Goal: Task Accomplishment & Management: Use online tool/utility

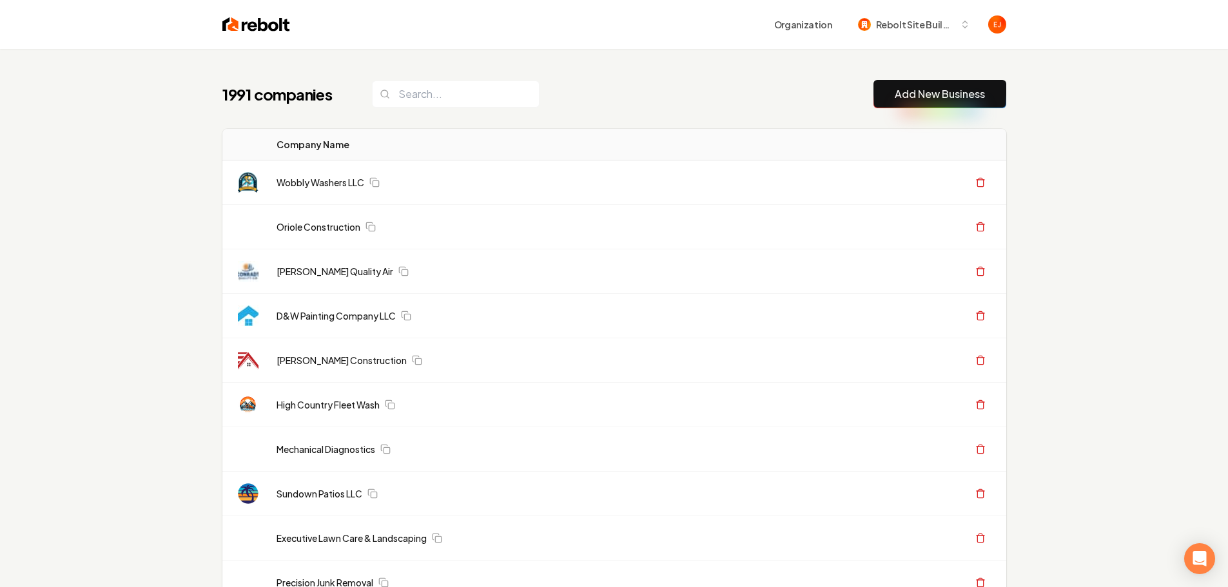
click at [724, 91] on div "1991 companies Add New Business" at bounding box center [614, 94] width 784 height 28
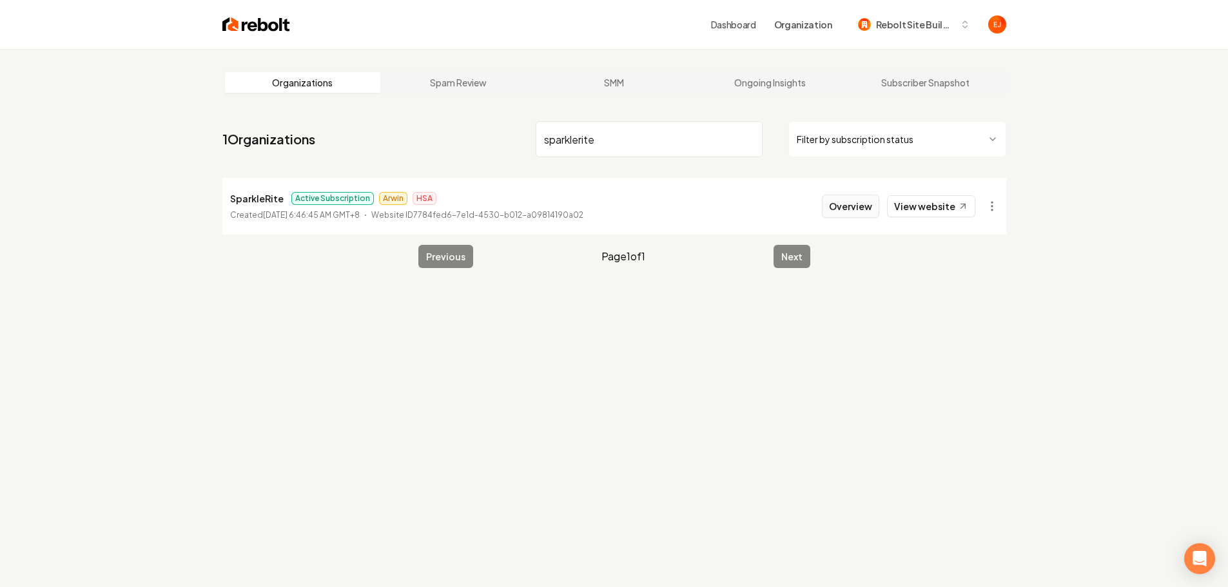
type input "sparklerite"
click at [840, 210] on button "Overview" at bounding box center [850, 206] width 57 height 23
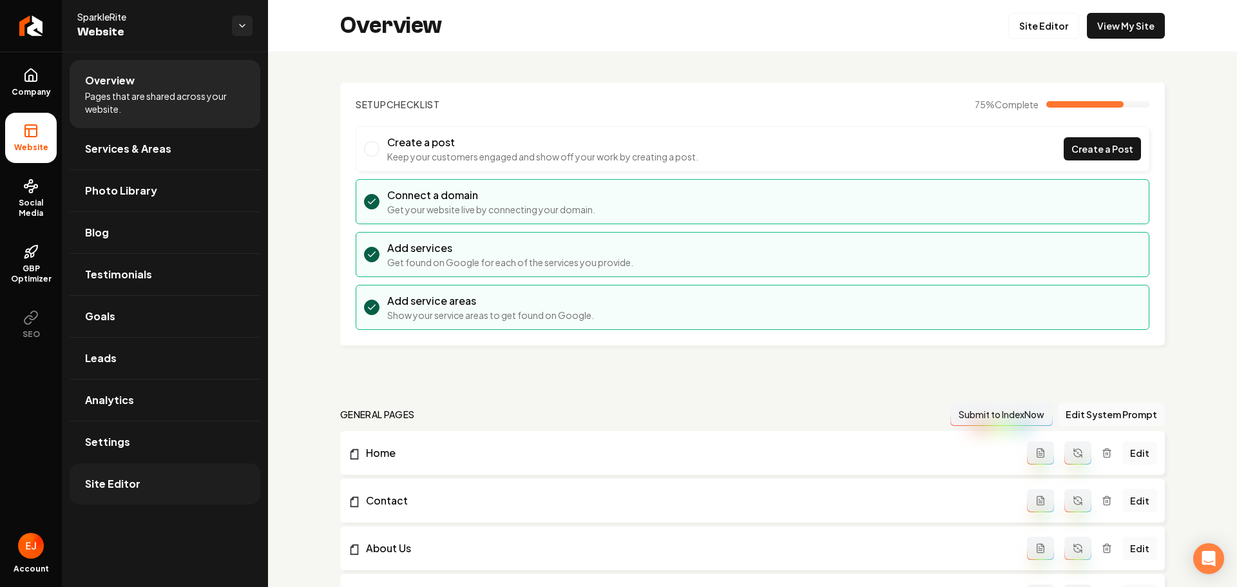
click at [163, 480] on link "Site Editor" at bounding box center [165, 483] width 191 height 41
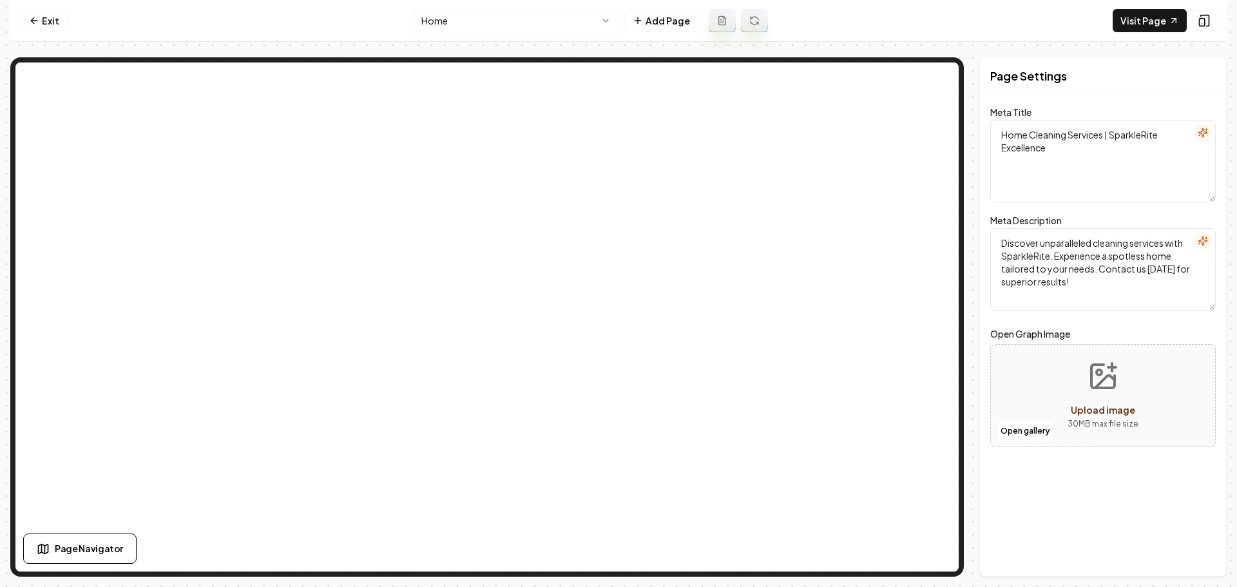
click at [507, 22] on html "Computer Required This feature is only available on a computer. Please switch t…" at bounding box center [618, 293] width 1237 height 587
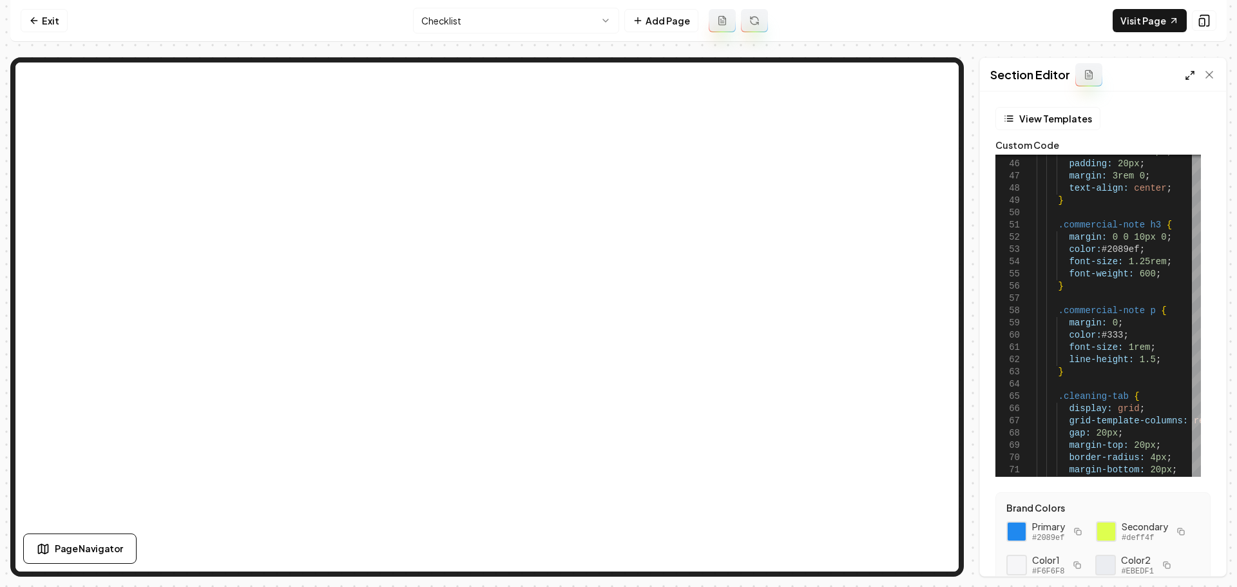
click at [1190, 78] on icon at bounding box center [1190, 75] width 10 height 10
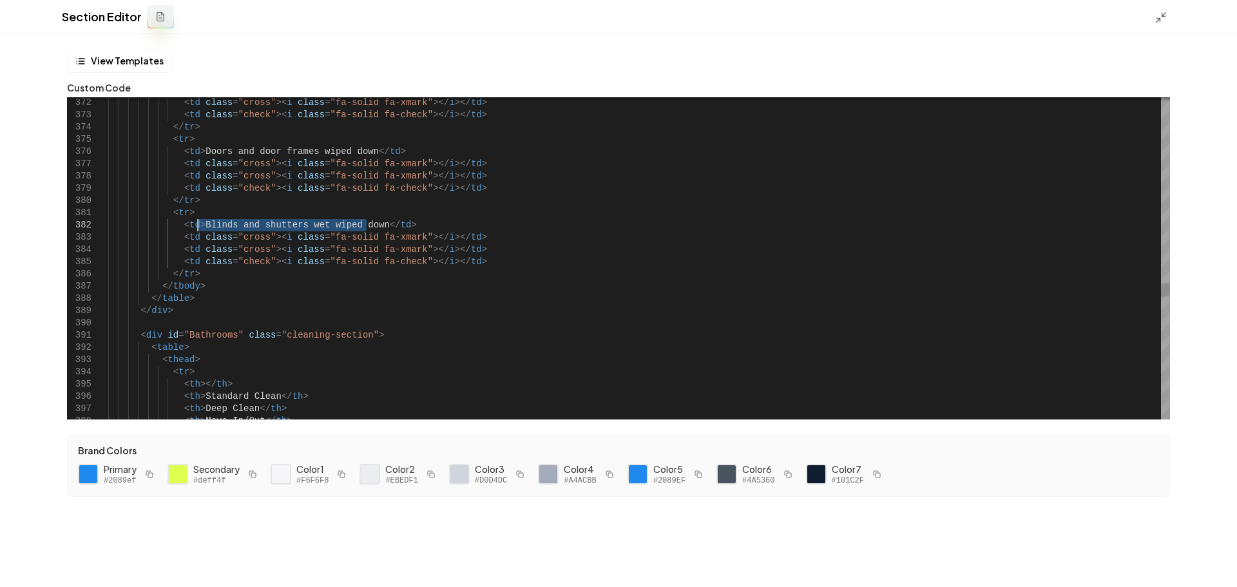
drag, startPoint x: 364, startPoint y: 221, endPoint x: 198, endPoint y: 219, distance: 165.6
type textarea "**********"
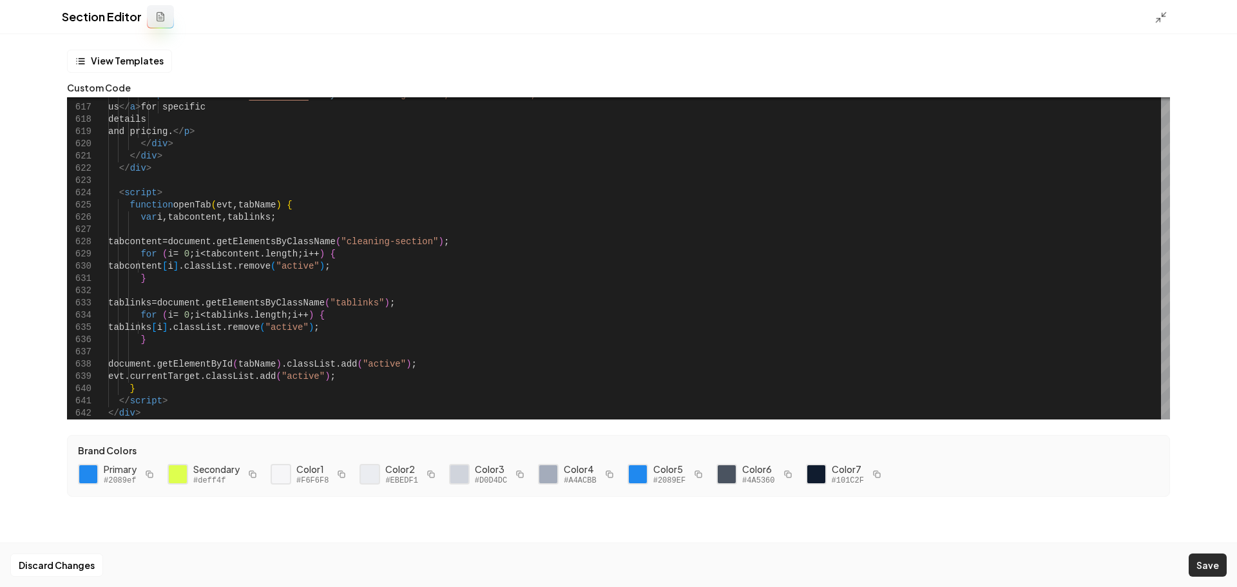
click at [1195, 573] on button "Save" at bounding box center [1208, 565] width 38 height 23
click at [1159, 21] on icon at bounding box center [1161, 17] width 13 height 13
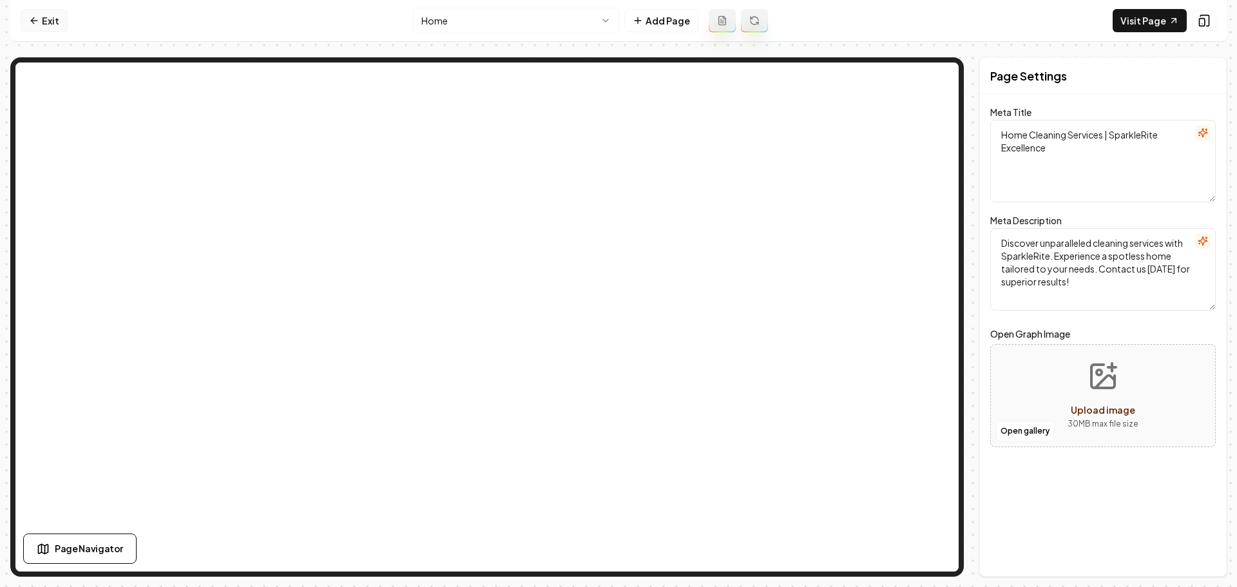
click at [39, 24] on link "Exit" at bounding box center [44, 20] width 47 height 23
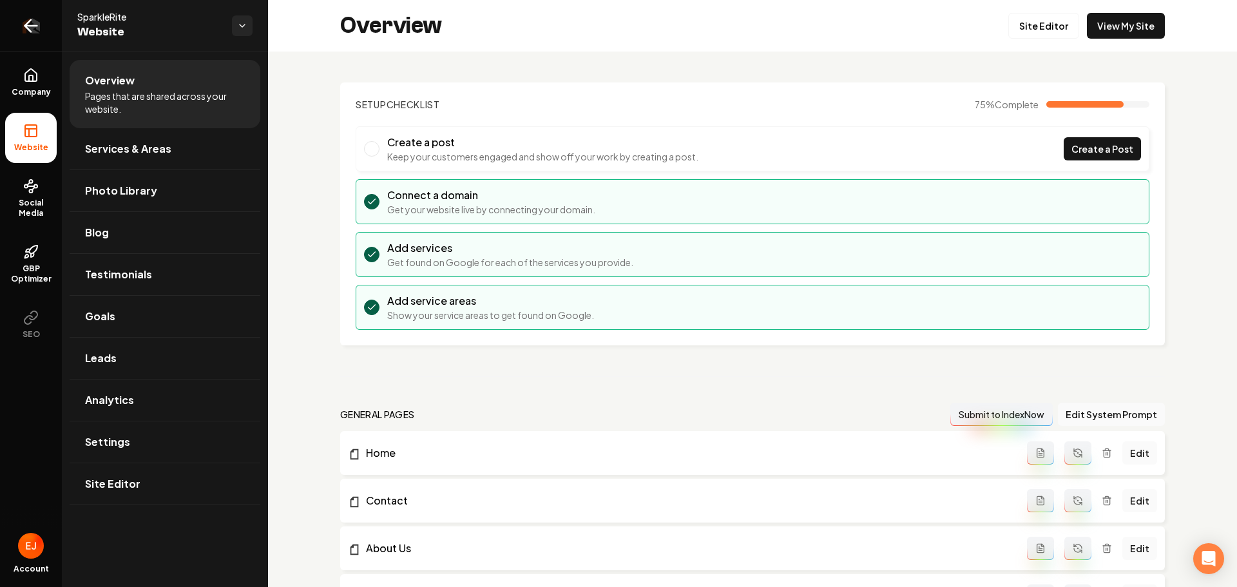
click at [24, 24] on icon "Return to dashboard" at bounding box center [31, 25] width 21 height 21
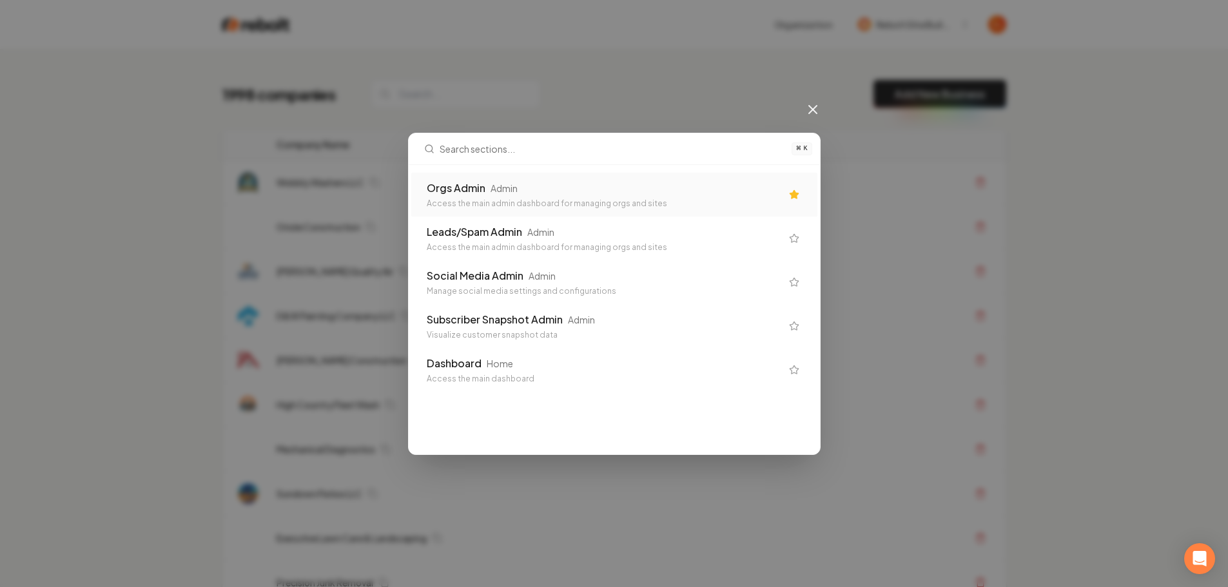
type input "w"
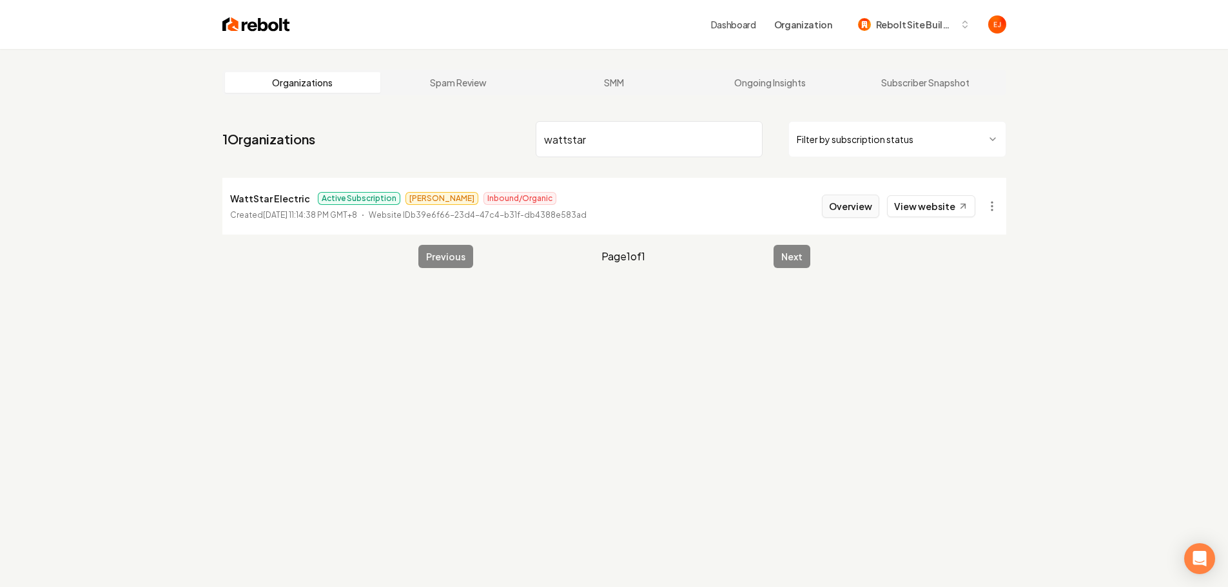
type input "wattstar"
click at [851, 212] on button "Overview" at bounding box center [850, 206] width 57 height 23
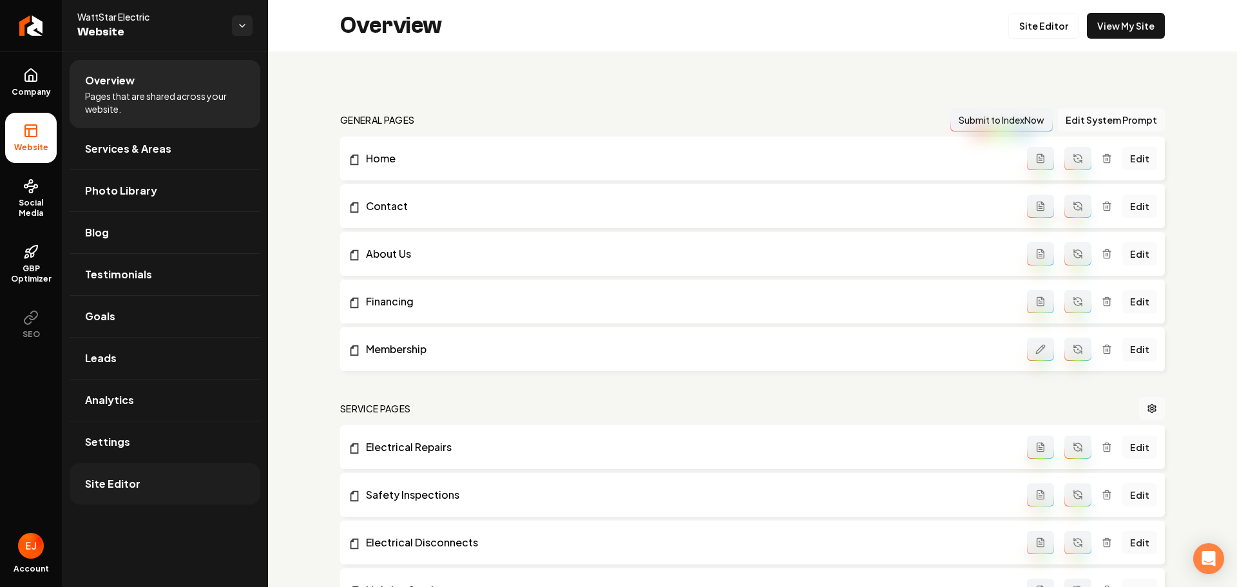
click at [163, 490] on link "Site Editor" at bounding box center [165, 483] width 191 height 41
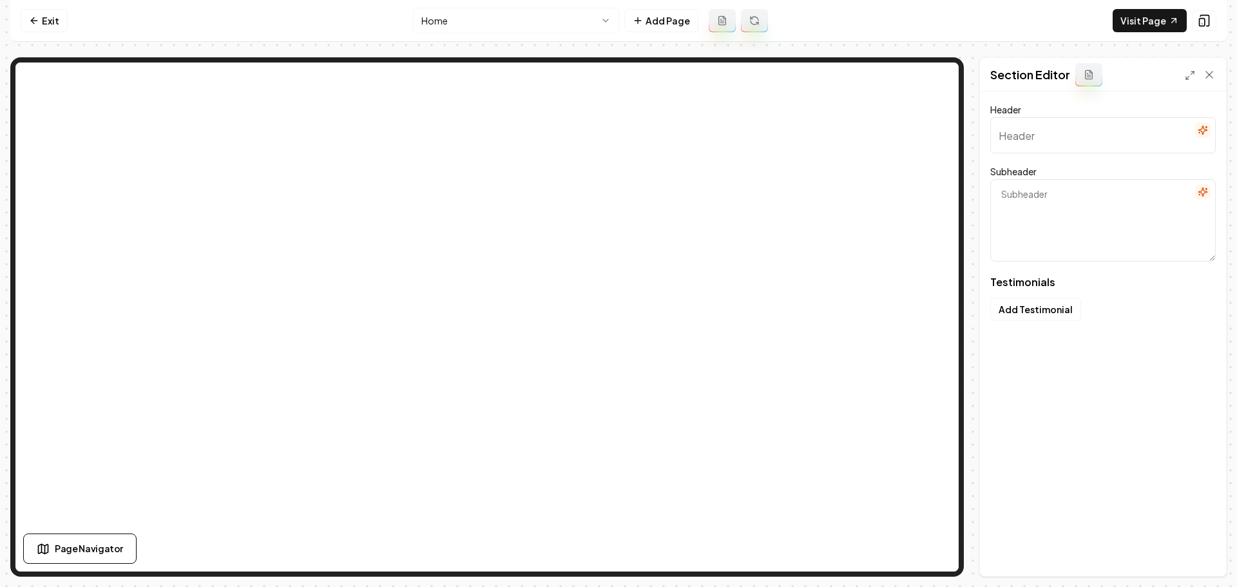
type input "Our clients love us"
type textarea "Here's some of what they had to say"
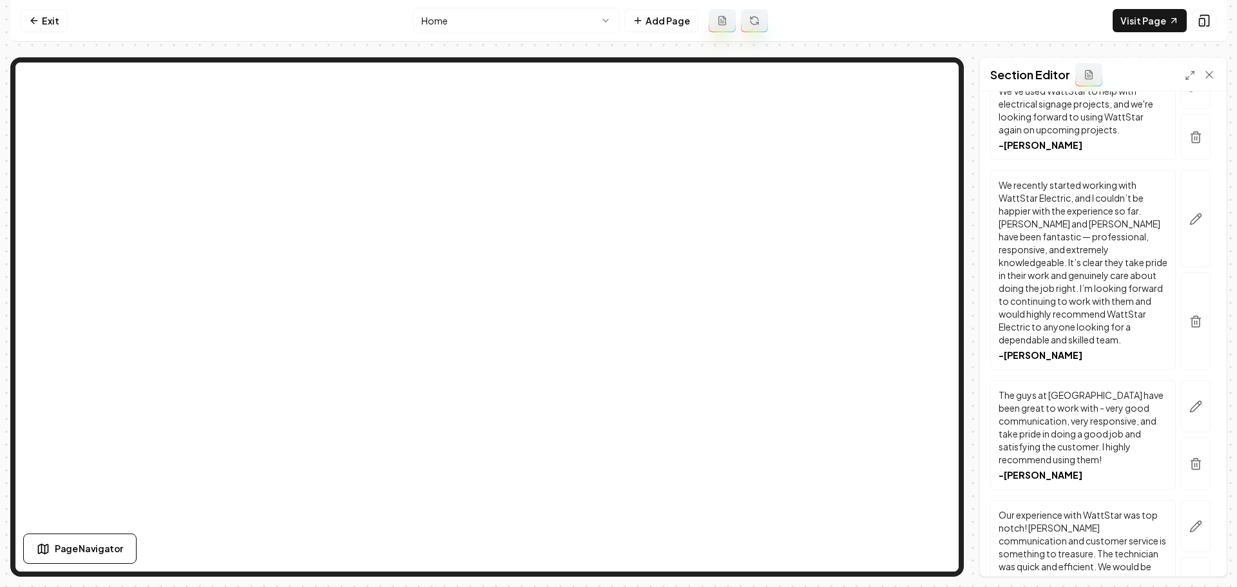
scroll to position [653, 0]
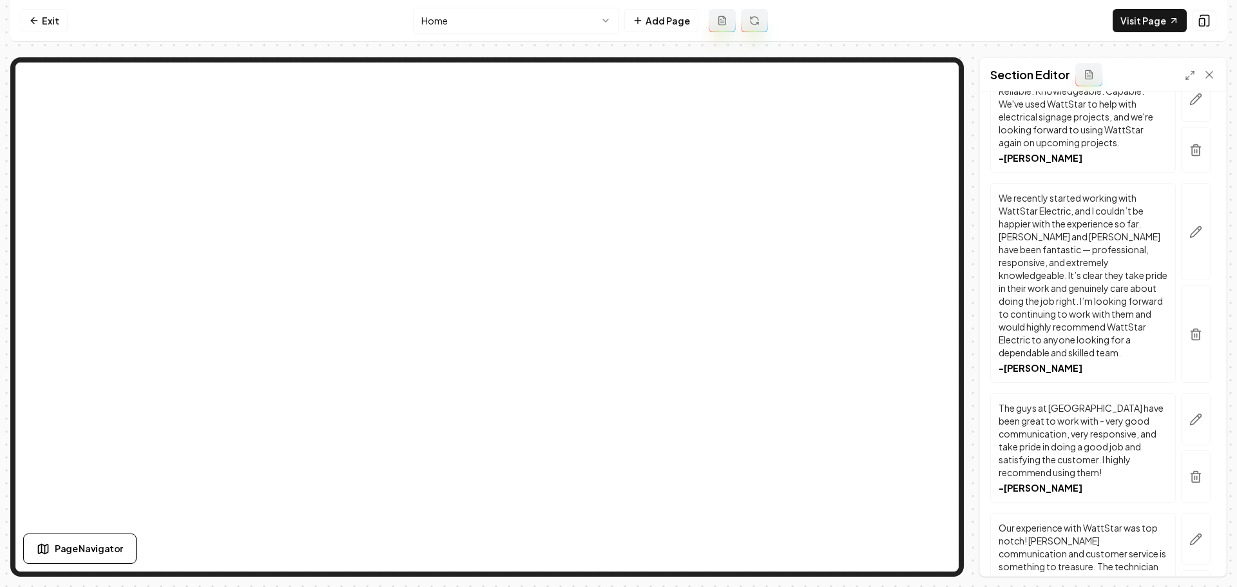
click at [68, 19] on nav "Exit Home Add Page Visit Page" at bounding box center [618, 21] width 1217 height 42
click at [65, 20] on link "Exit" at bounding box center [44, 20] width 47 height 23
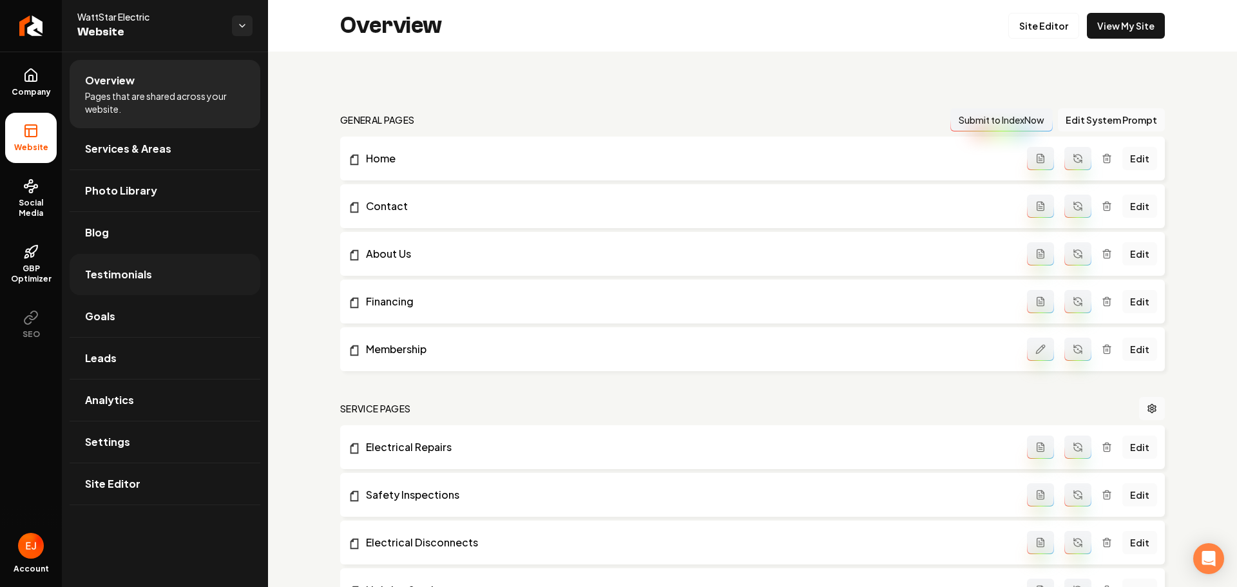
click at [130, 280] on span "Testimonials" at bounding box center [118, 274] width 67 height 15
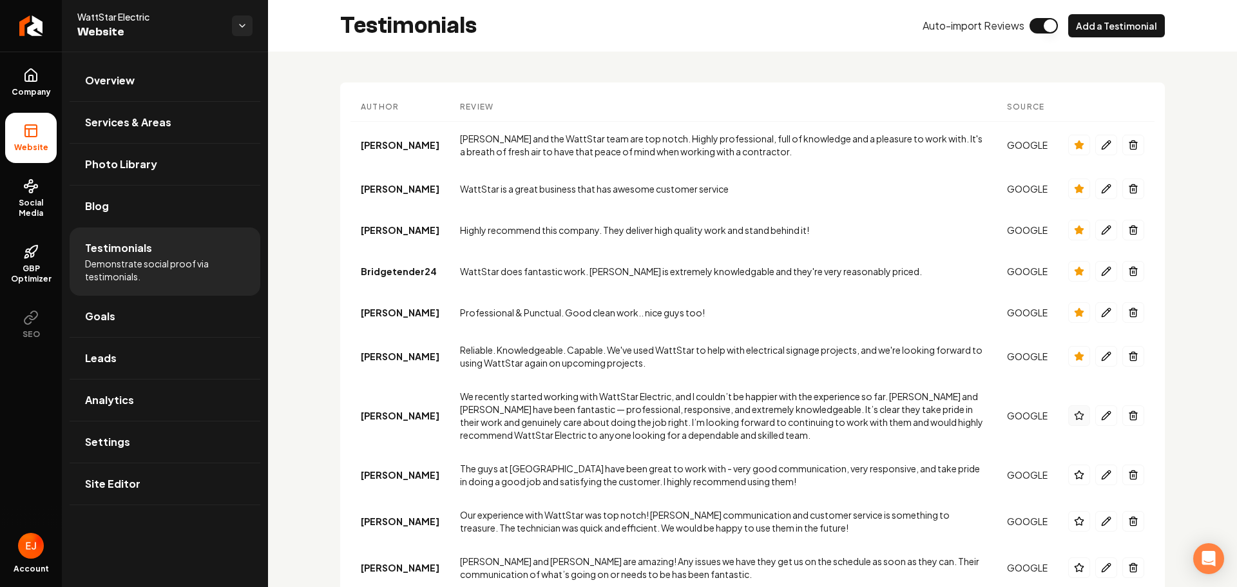
click at [1074, 417] on icon "Main content area" at bounding box center [1079, 415] width 10 height 10
click at [1074, 416] on icon "Main content area" at bounding box center [1079, 415] width 10 height 10
click at [1074, 191] on icon "Main content area" at bounding box center [1079, 189] width 10 height 10
click at [1075, 231] on icon "Main content area" at bounding box center [1079, 230] width 8 height 8
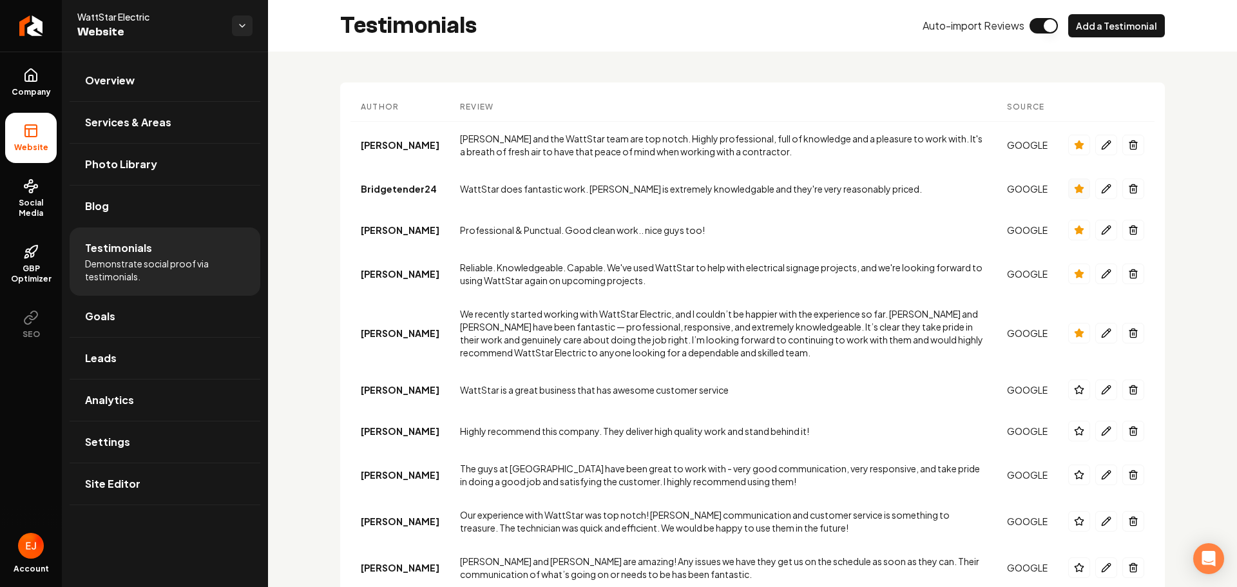
click at [1075, 193] on icon "Main content area" at bounding box center [1079, 188] width 8 height 8
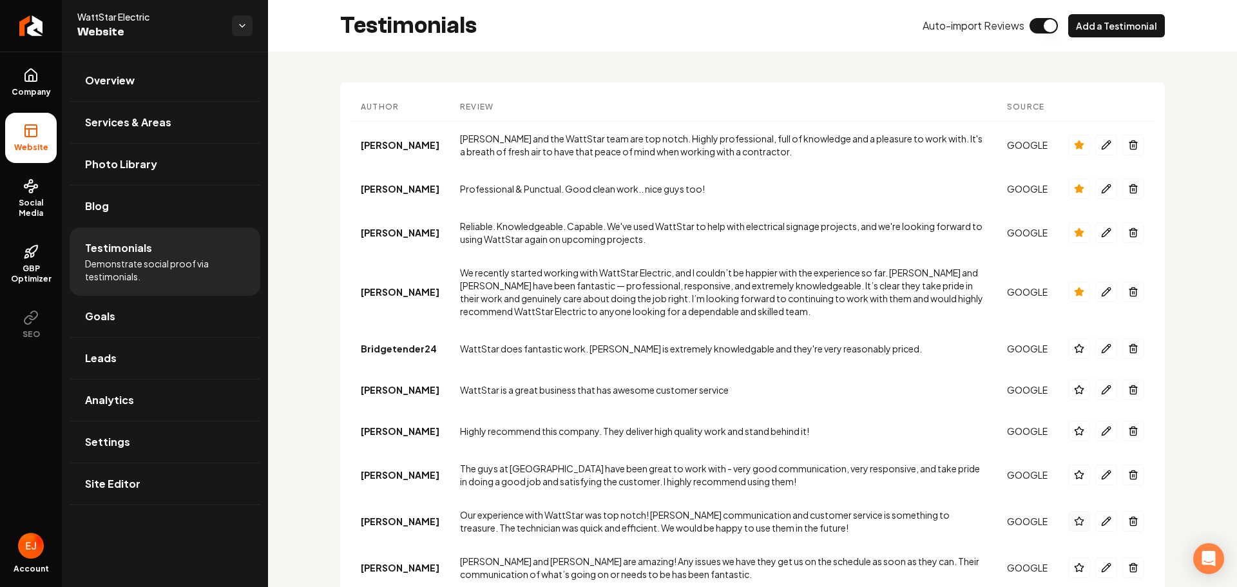
click at [1075, 520] on icon "Main content area" at bounding box center [1079, 521] width 8 height 8
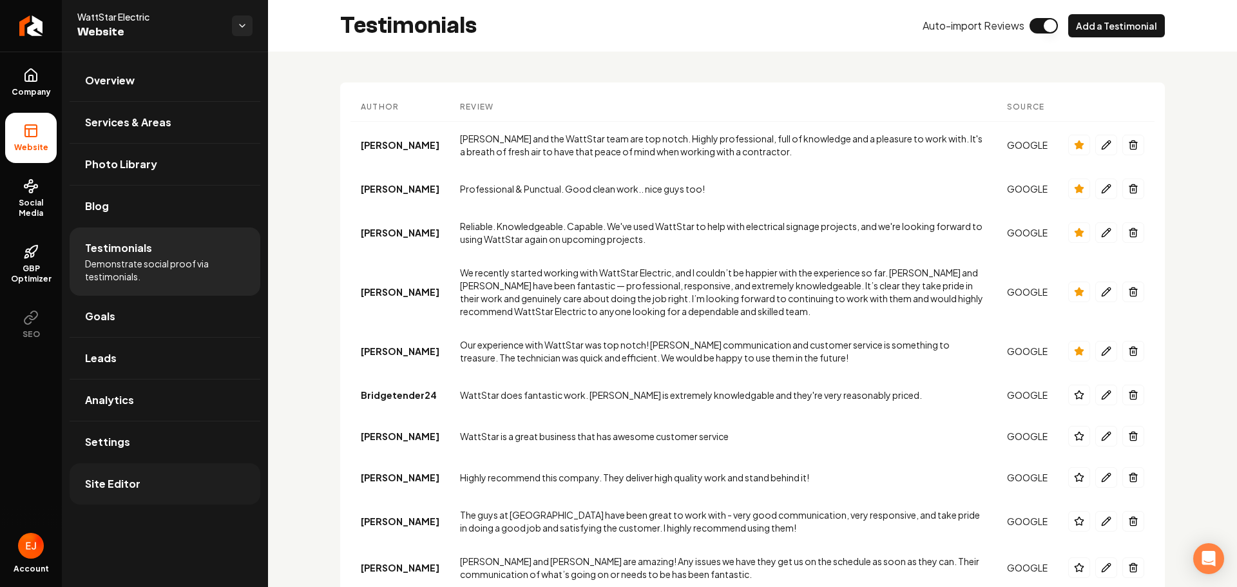
click at [121, 494] on link "Site Editor" at bounding box center [165, 483] width 191 height 41
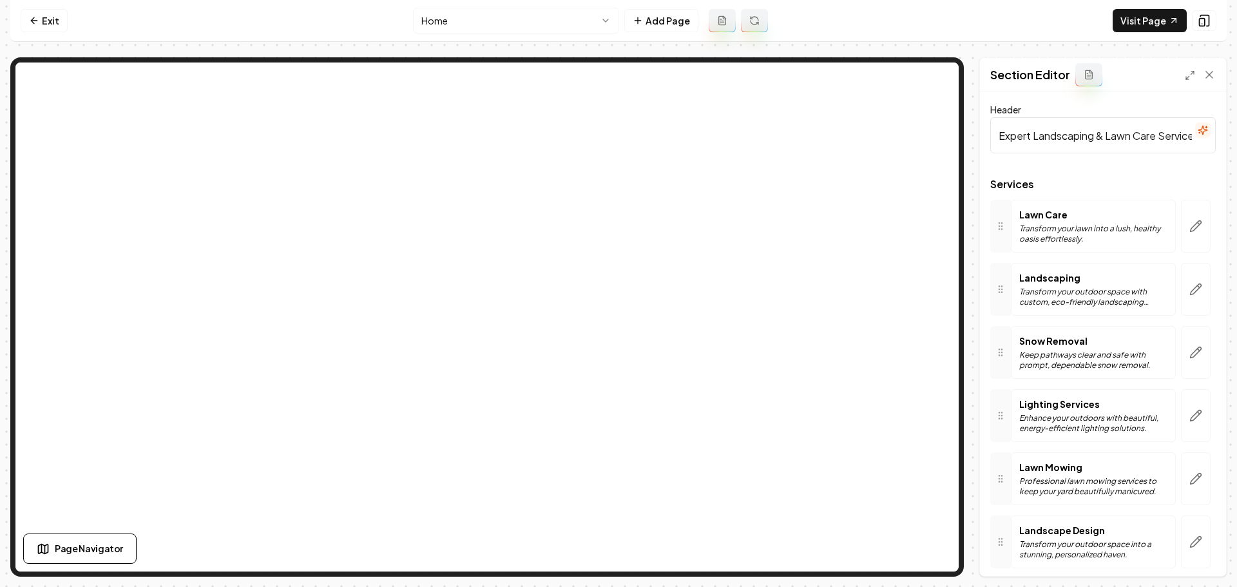
click at [37, 28] on link "Exit" at bounding box center [44, 20] width 47 height 23
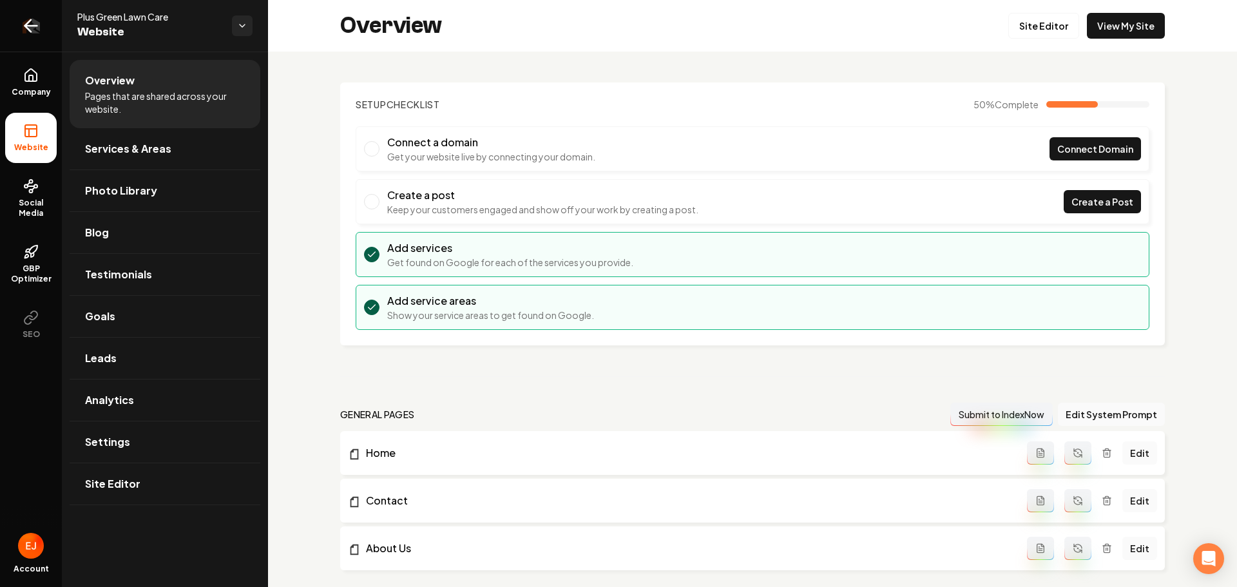
click at [35, 32] on icon "Return to dashboard" at bounding box center [31, 25] width 21 height 21
